Goal: Find contact information: Find contact information

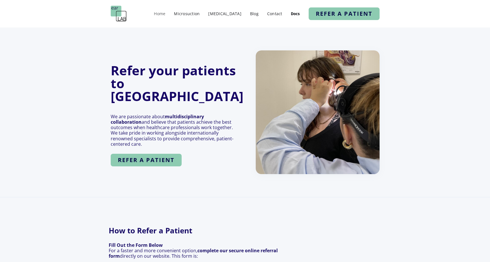
click at [168, 11] on link "Home" at bounding box center [159, 13] width 17 height 8
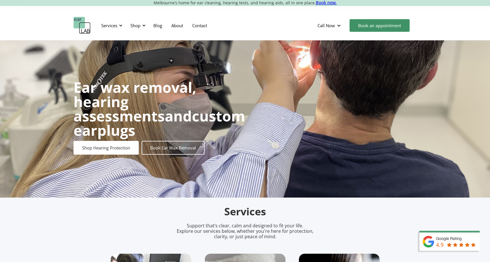
click at [214, 22] on div "Services Microsuction Unblocking your ears in the safest, fastest way possible.…" at bounding box center [244, 25] width 343 height 17
click at [199, 23] on link "Contact" at bounding box center [200, 25] width 24 height 17
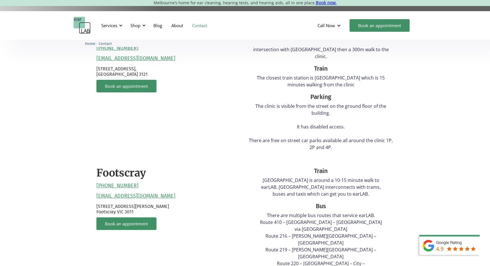
scroll to position [174, 0]
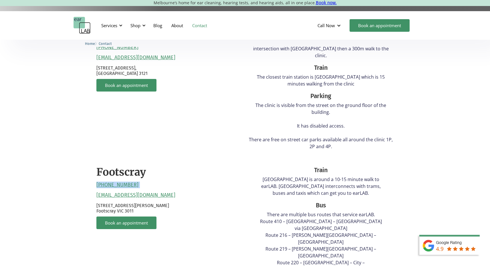
drag, startPoint x: 124, startPoint y: 177, endPoint x: 85, endPoint y: 174, distance: 39.5
click at [85, 174] on div "Richmond (03) 9428 2485 reception@earlab.com.au 132 Burnley Street, Richmond VI…" at bounding box center [245, 221] width 490 height 398
copy link "[PHONE_NUMBER]"
drag, startPoint x: 147, startPoint y: 203, endPoint x: 89, endPoint y: 197, distance: 58.3
click at [89, 197] on div "Richmond (03) 9428 2485 reception@earlab.com.au 132 Burnley Street, Richmond VI…" at bounding box center [245, 221] width 490 height 398
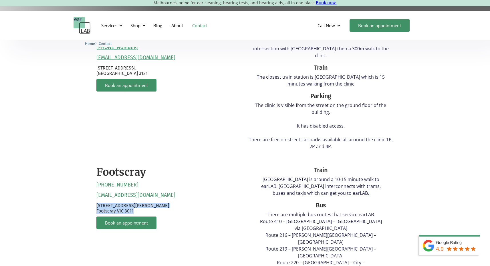
copy p "Suite 4B, Level 1, 30 Eleanor St Footscray VIC 3011"
